Goal: Task Accomplishment & Management: Manage account settings

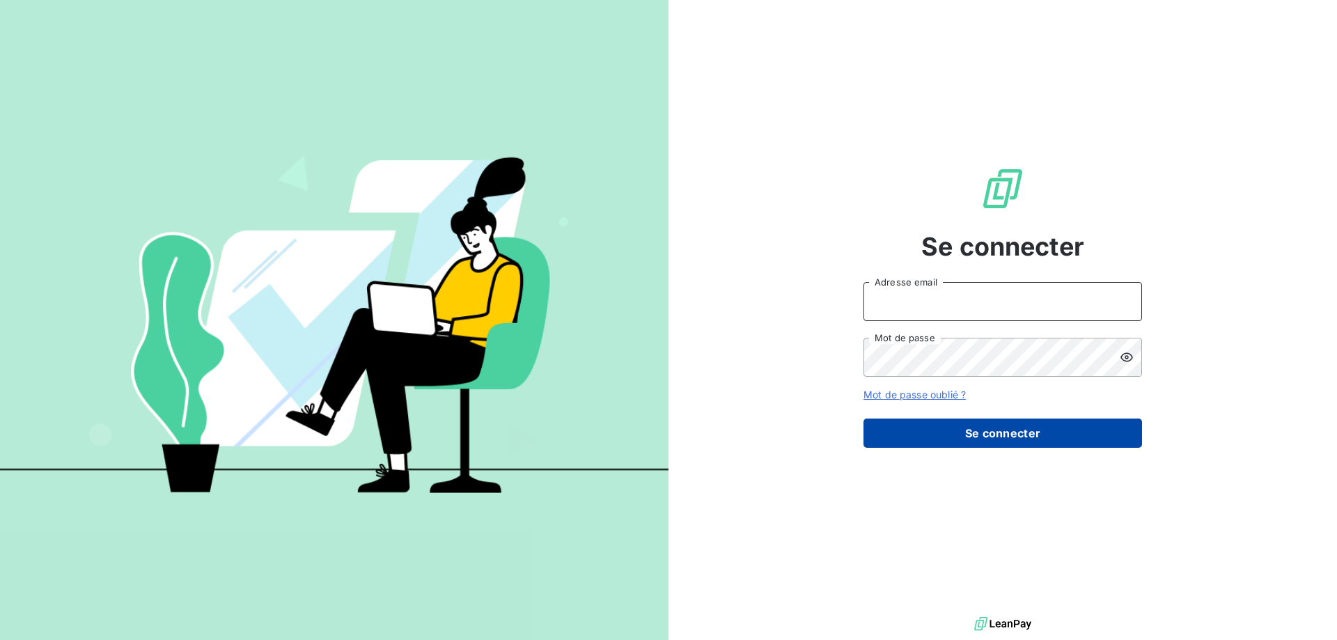
type input "[EMAIL_ADDRESS][DOMAIN_NAME]"
click at [907, 434] on button "Se connecter" at bounding box center [1002, 432] width 278 height 29
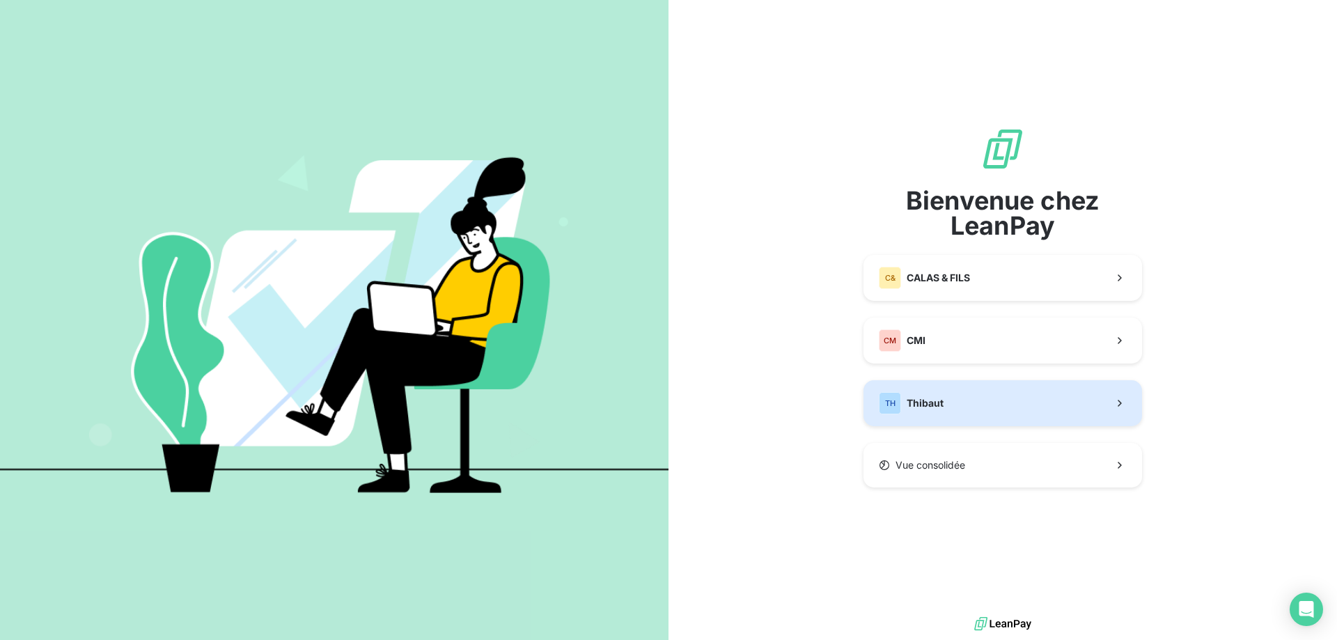
click at [936, 402] on span "Thibaut" at bounding box center [924, 403] width 37 height 14
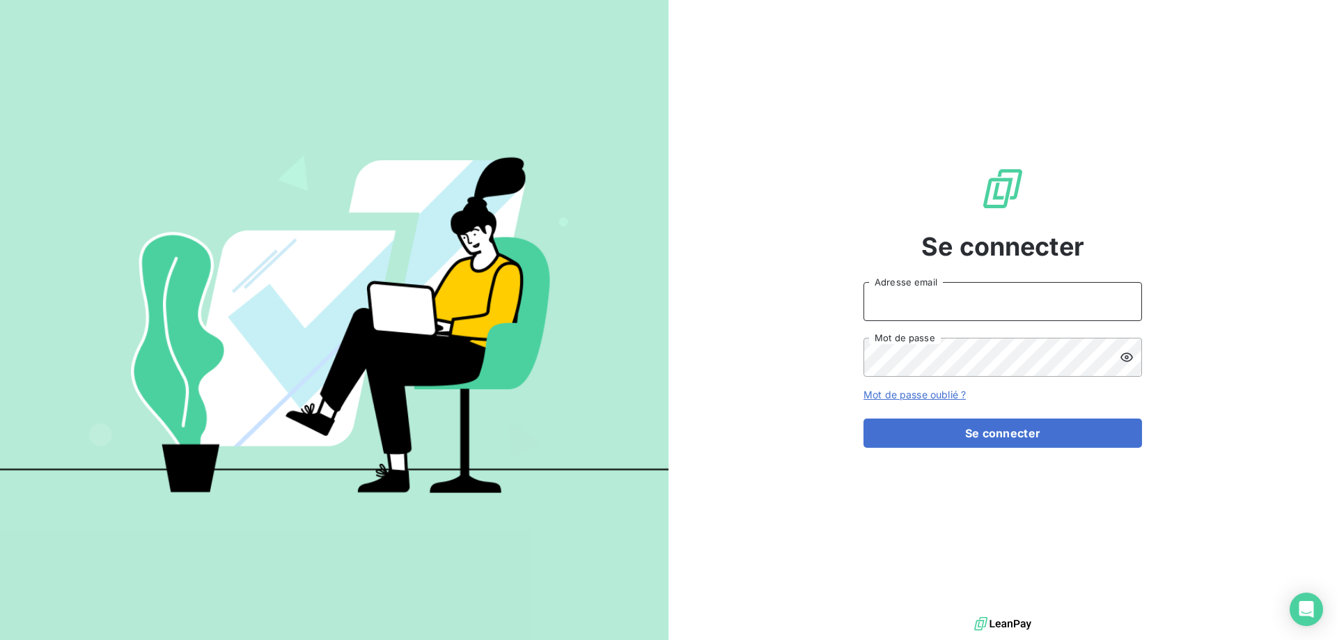
type input "[EMAIL_ADDRESS][DOMAIN_NAME]"
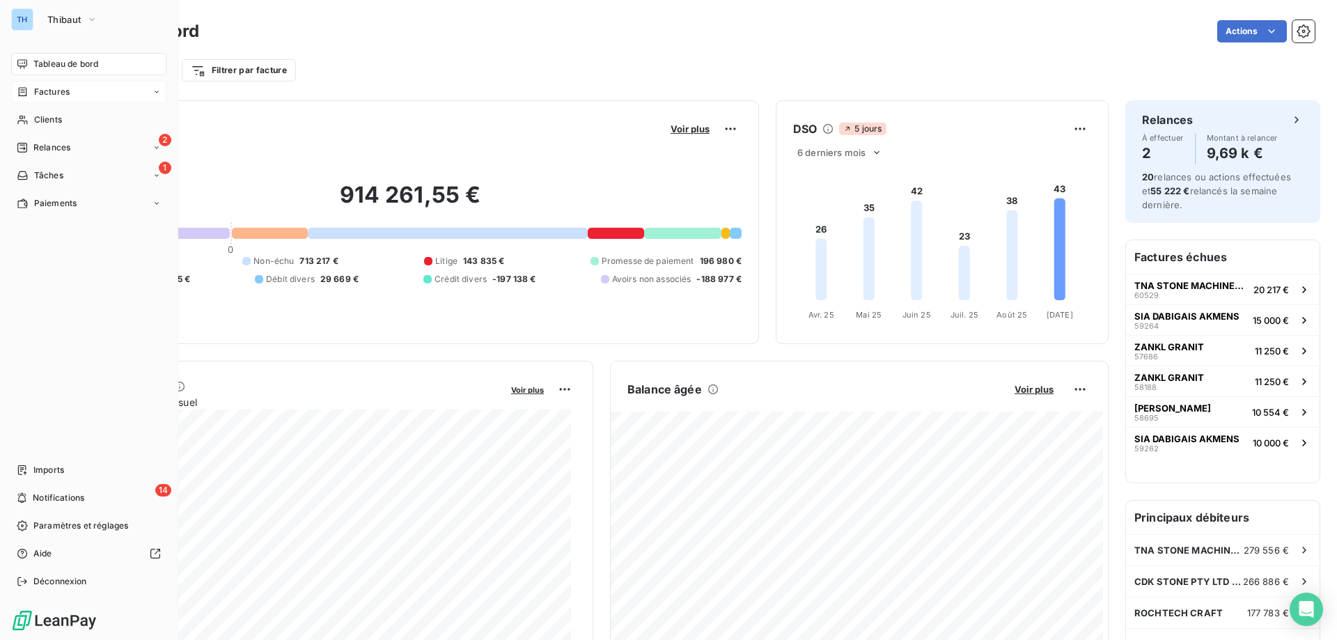
click at [57, 94] on span "Factures" at bounding box center [52, 92] width 36 height 13
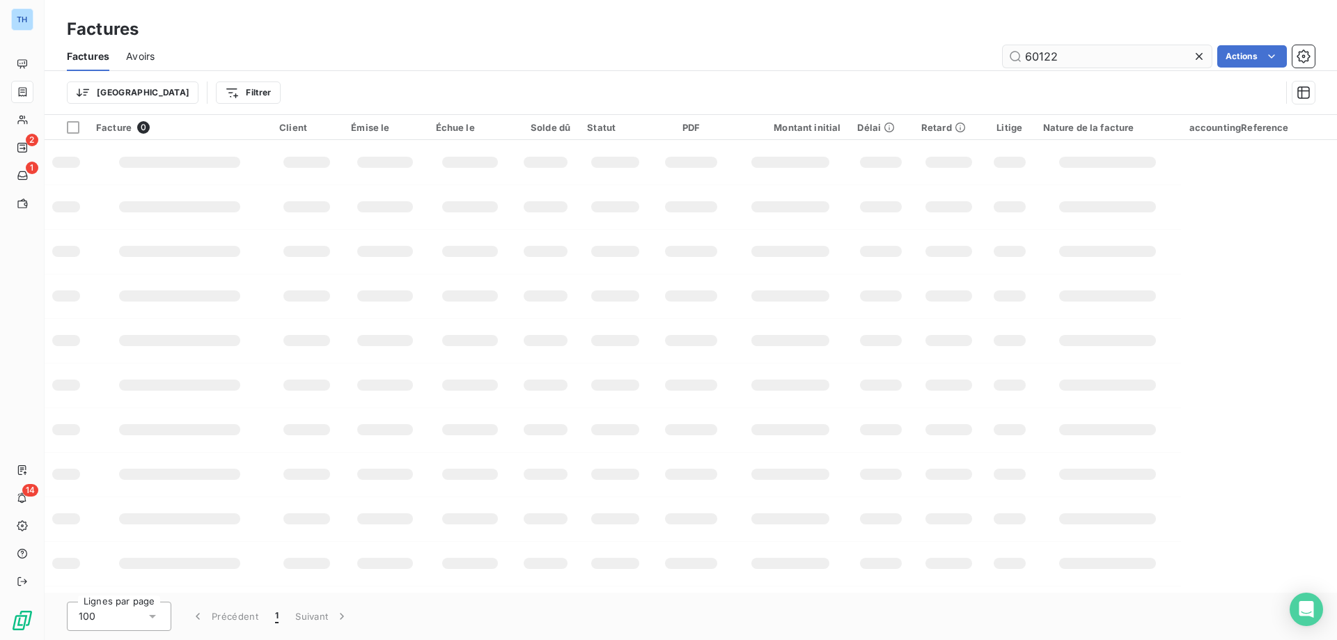
click at [1062, 57] on input "60122" at bounding box center [1107, 56] width 209 height 22
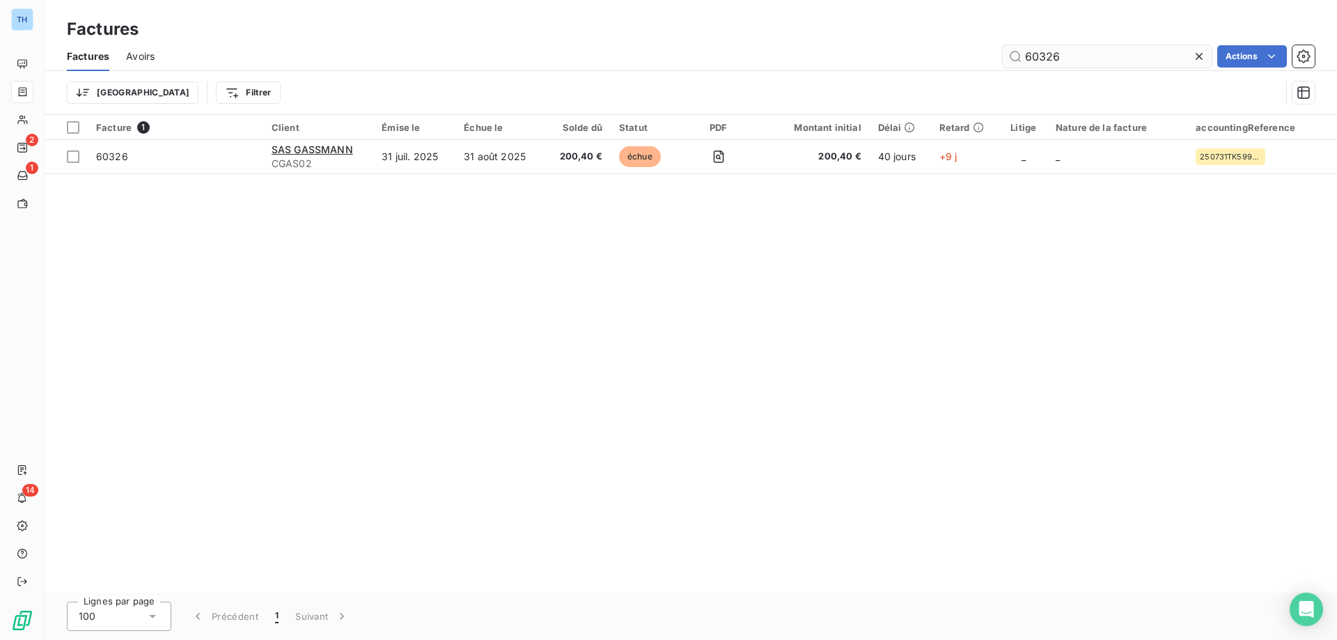
type input "60326"
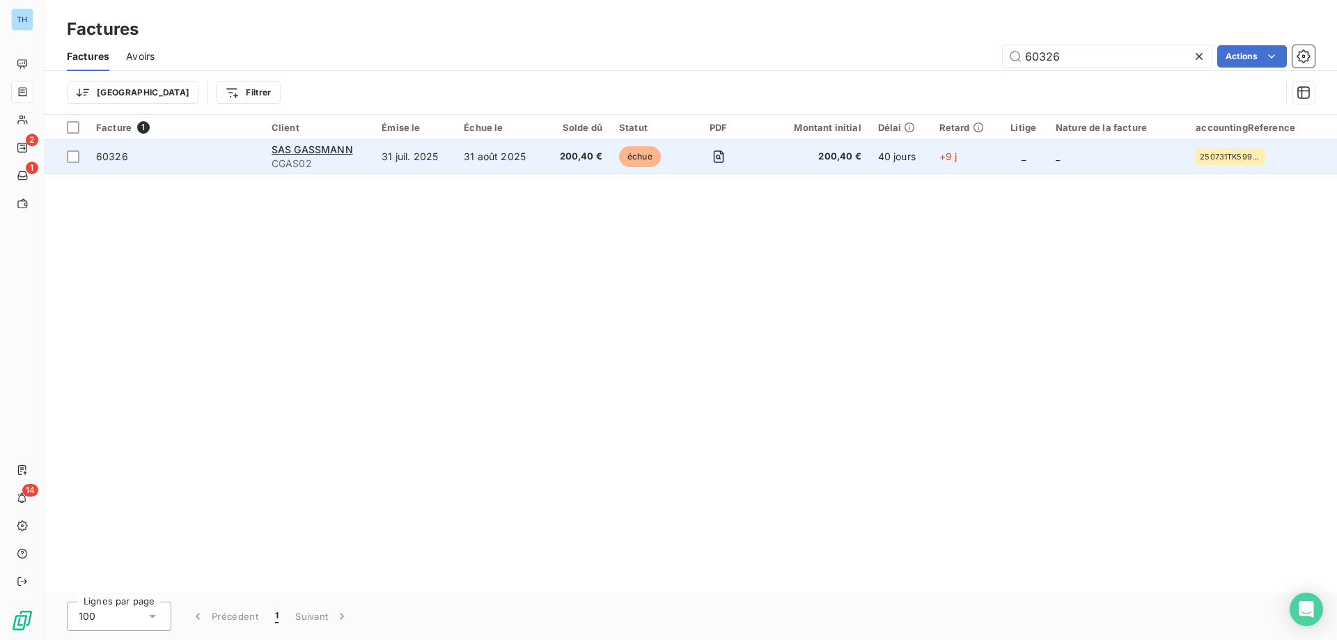
click at [442, 150] on td "31 juil. 2025" at bounding box center [414, 156] width 82 height 33
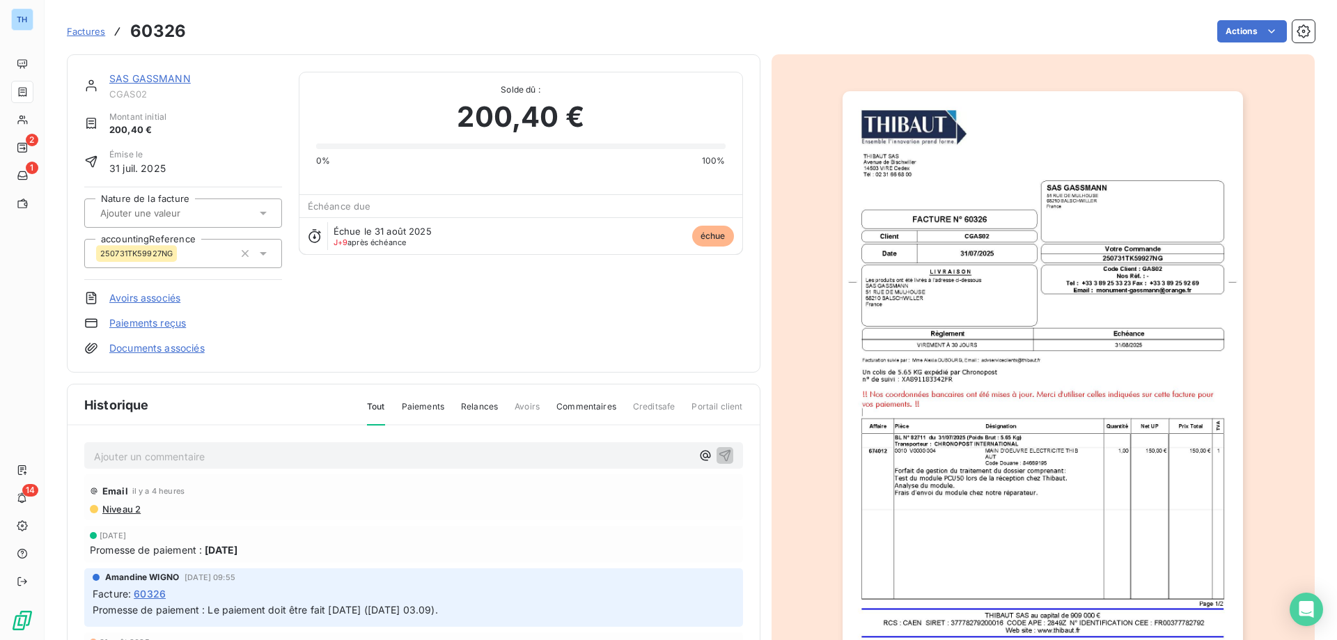
click at [165, 77] on link "SAS GASSMANN" at bounding box center [149, 78] width 81 height 12
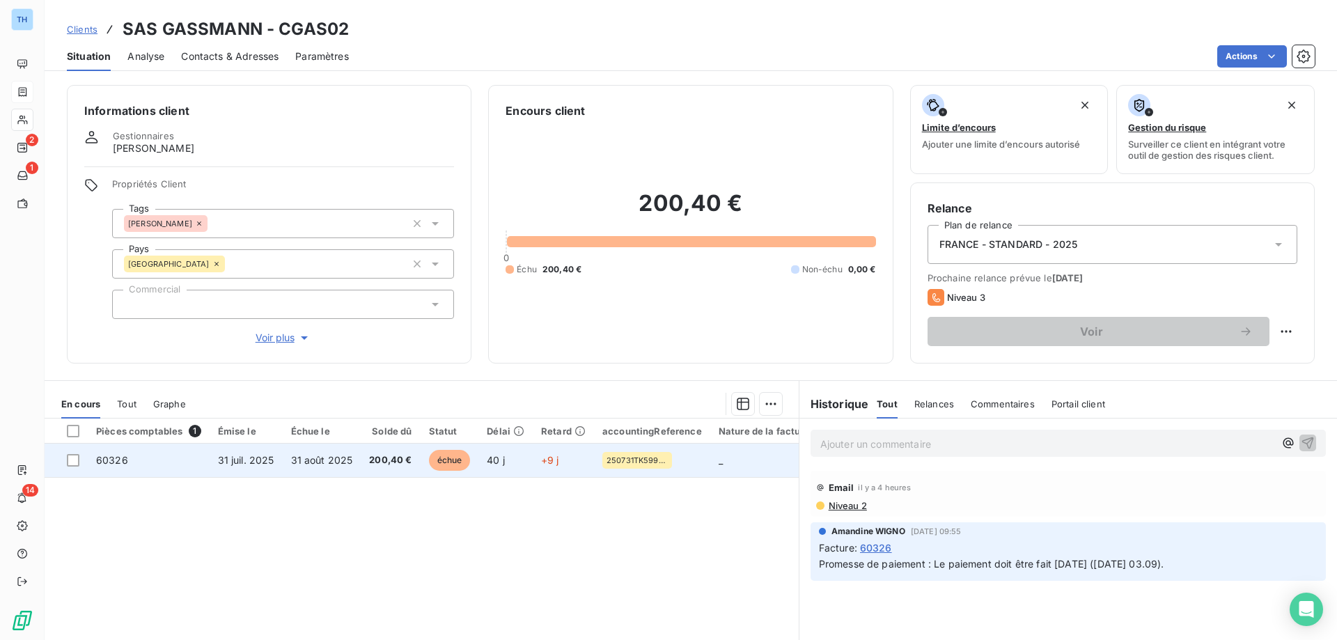
scroll to position [70, 0]
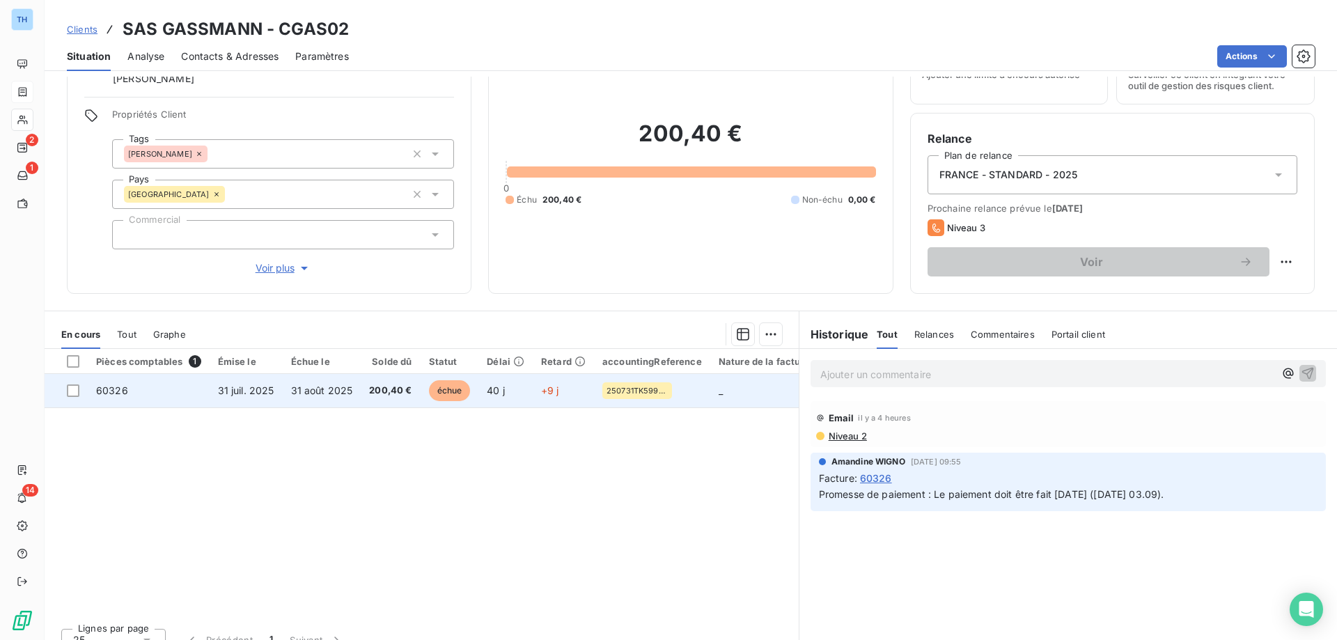
click at [549, 398] on td "+9 j" at bounding box center [563, 390] width 61 height 33
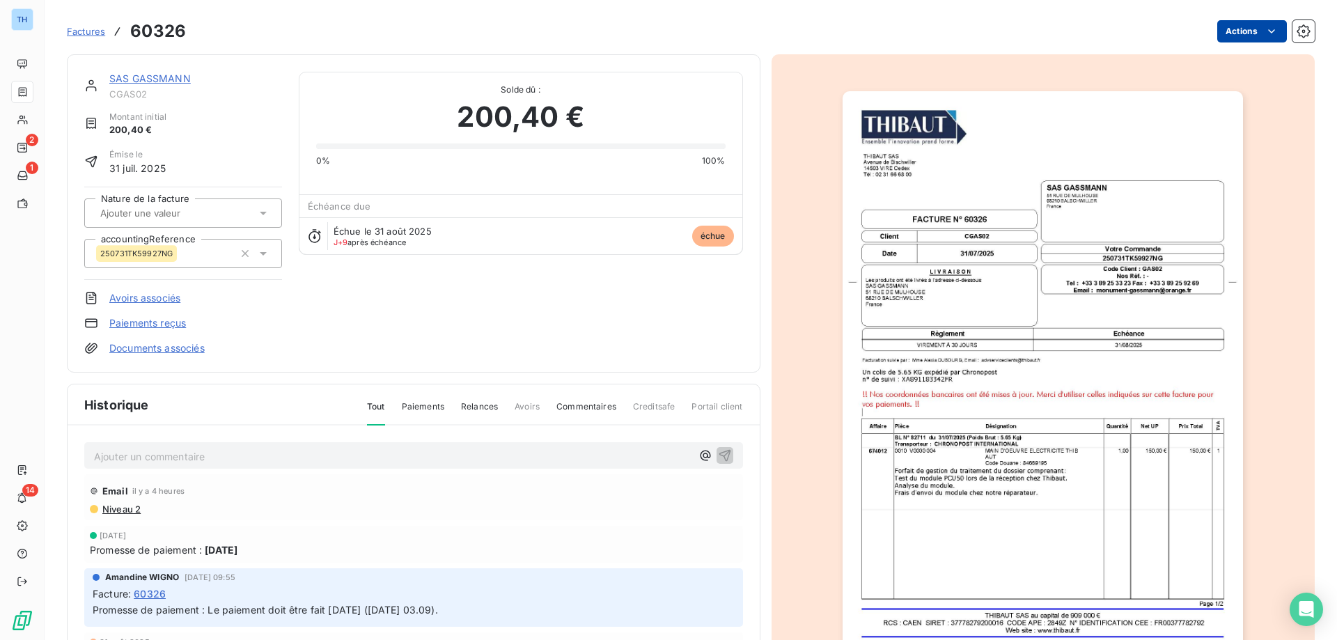
click at [1245, 31] on html "TH 2 1 14 Factures 60326 Actions SAS GASSMANN CGAS02 Montant initial 200,40 € É…" at bounding box center [668, 320] width 1337 height 640
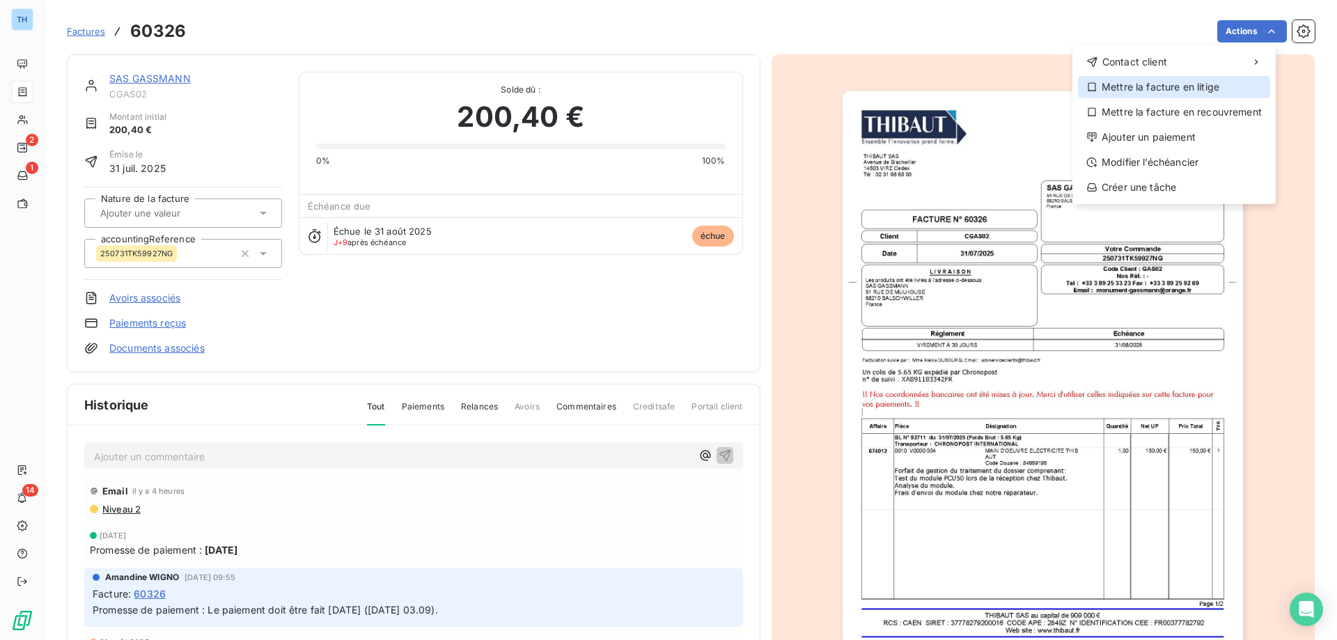
click at [1155, 85] on div "Mettre la facture en litige" at bounding box center [1174, 87] width 192 height 22
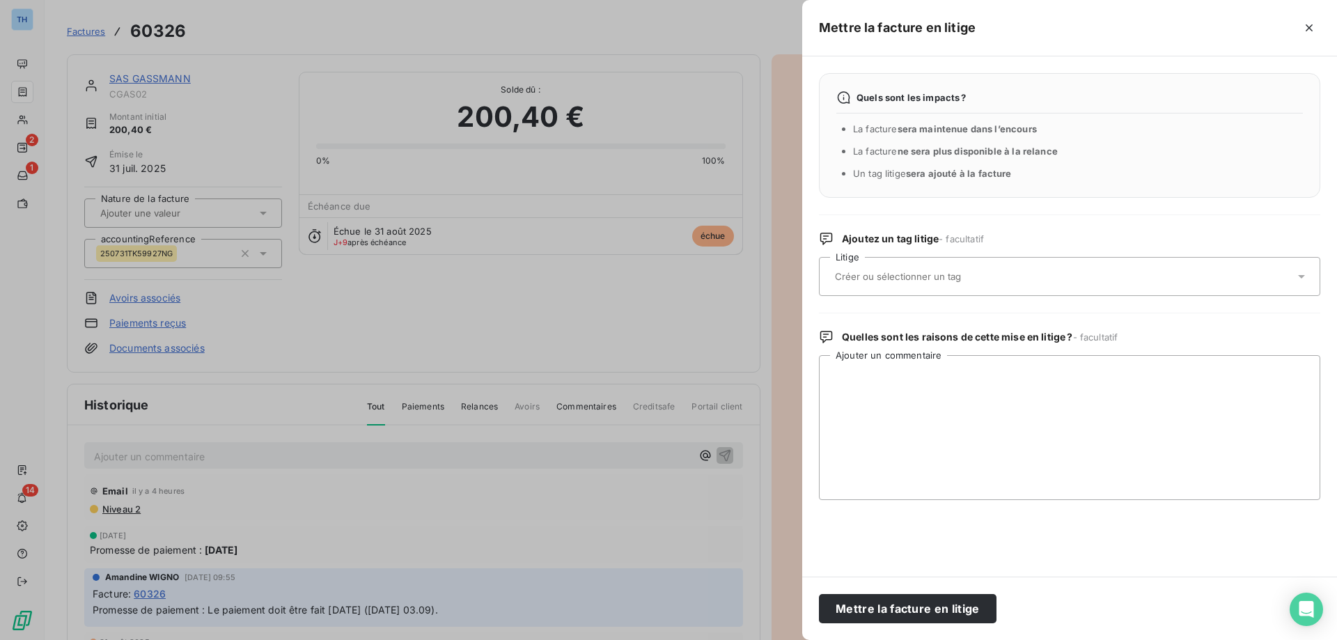
click at [917, 277] on input "text" at bounding box center [934, 276] width 203 height 13
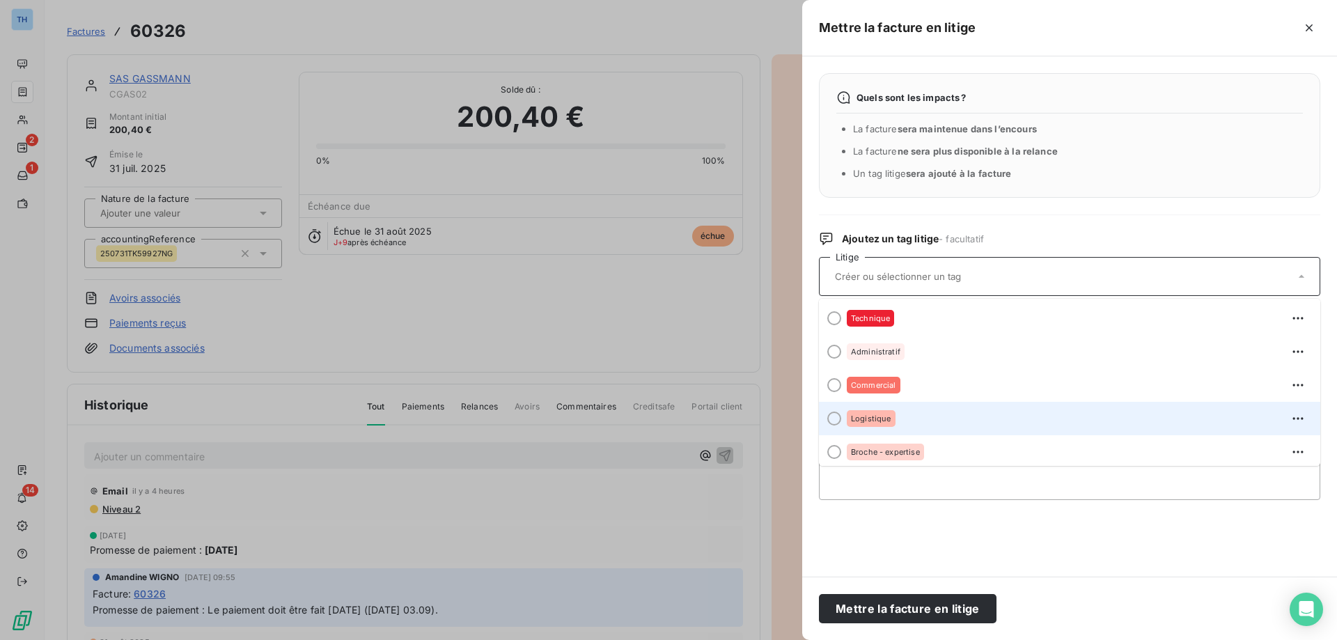
click at [930, 423] on div "Logistique" at bounding box center [1078, 418] width 462 height 22
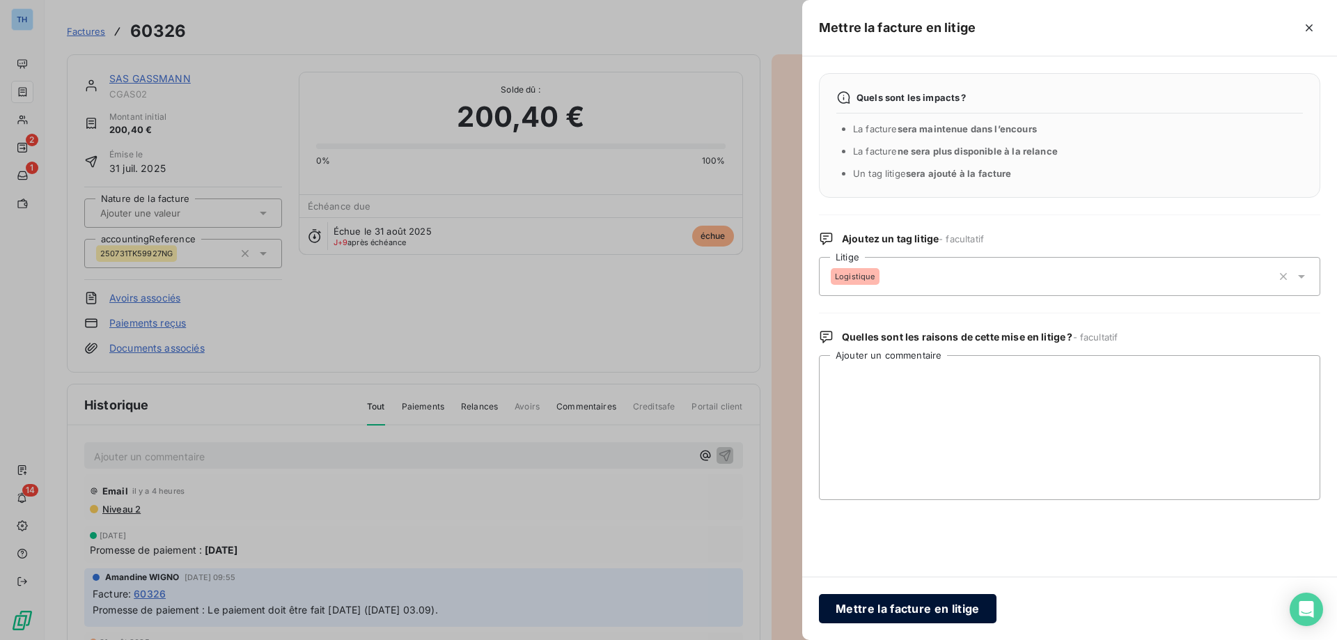
click at [914, 613] on button "Mettre la facture en litige" at bounding box center [908, 608] width 178 height 29
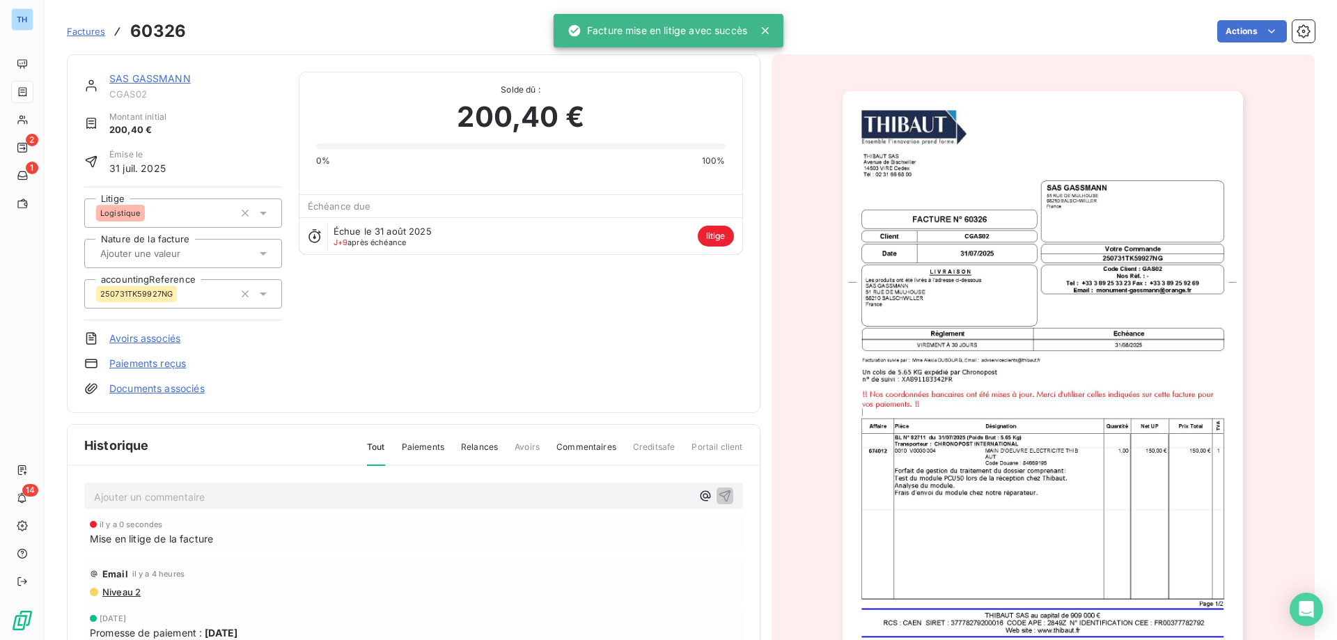
click at [174, 496] on p "Ajouter un commentaire ﻿" at bounding box center [392, 496] width 597 height 17
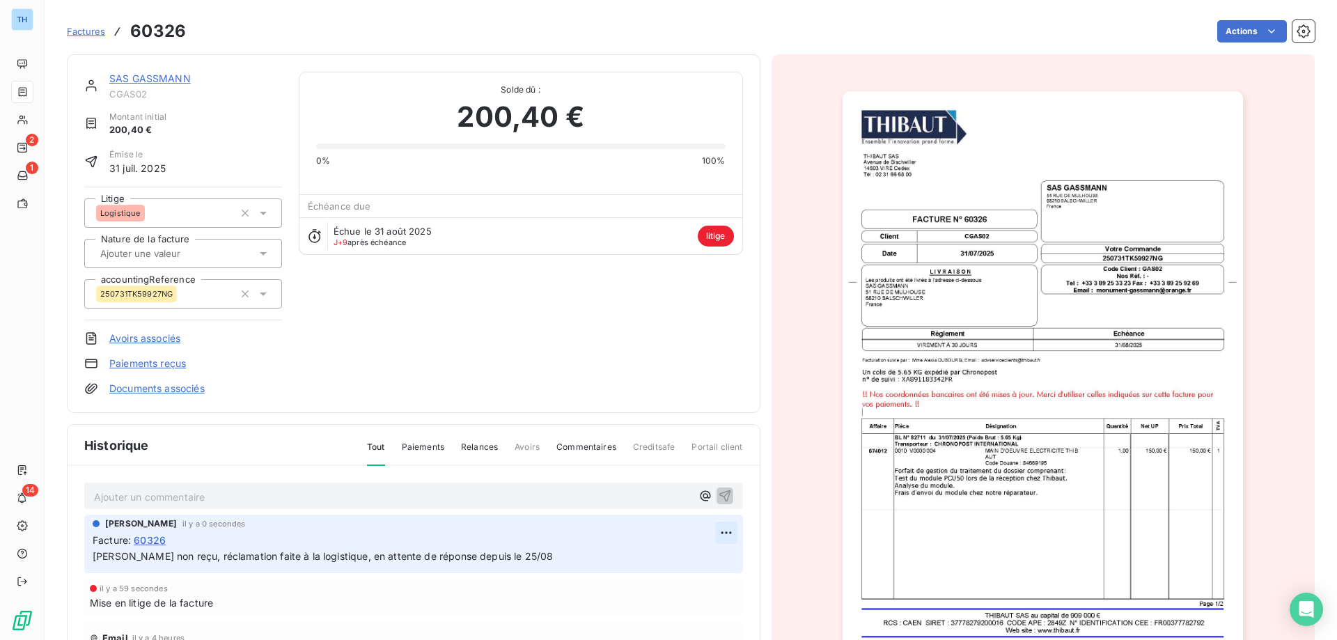
click at [708, 537] on html "TH 2 1 14 Factures 60326 Actions SAS GASSMANN CGAS02 Montant initial 200,40 € É…" at bounding box center [668, 320] width 1337 height 640
click at [655, 565] on div "Editer" at bounding box center [677, 563] width 78 height 22
click at [505, 554] on p "[PERSON_NAME] non reçu, réclamation faite à la logistique, en attente de répons…" at bounding box center [404, 557] width 622 height 16
